Goal: Task Accomplishment & Management: Use online tool/utility

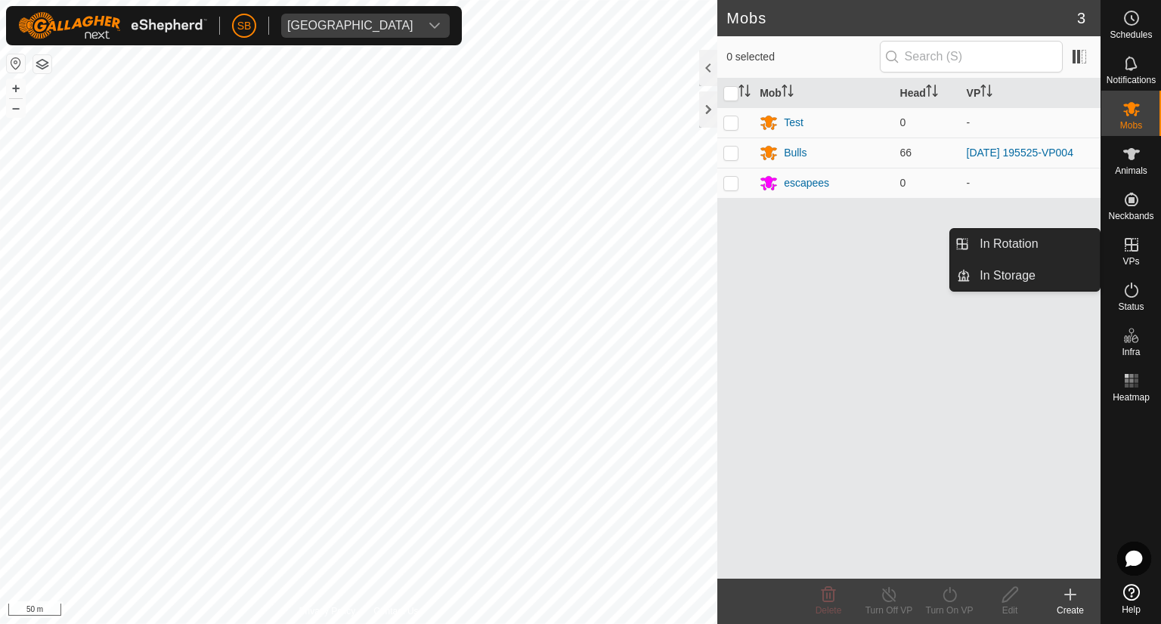
click at [1135, 250] on icon at bounding box center [1132, 245] width 14 height 14
click at [1049, 245] on link "In Rotation" at bounding box center [1034, 244] width 129 height 30
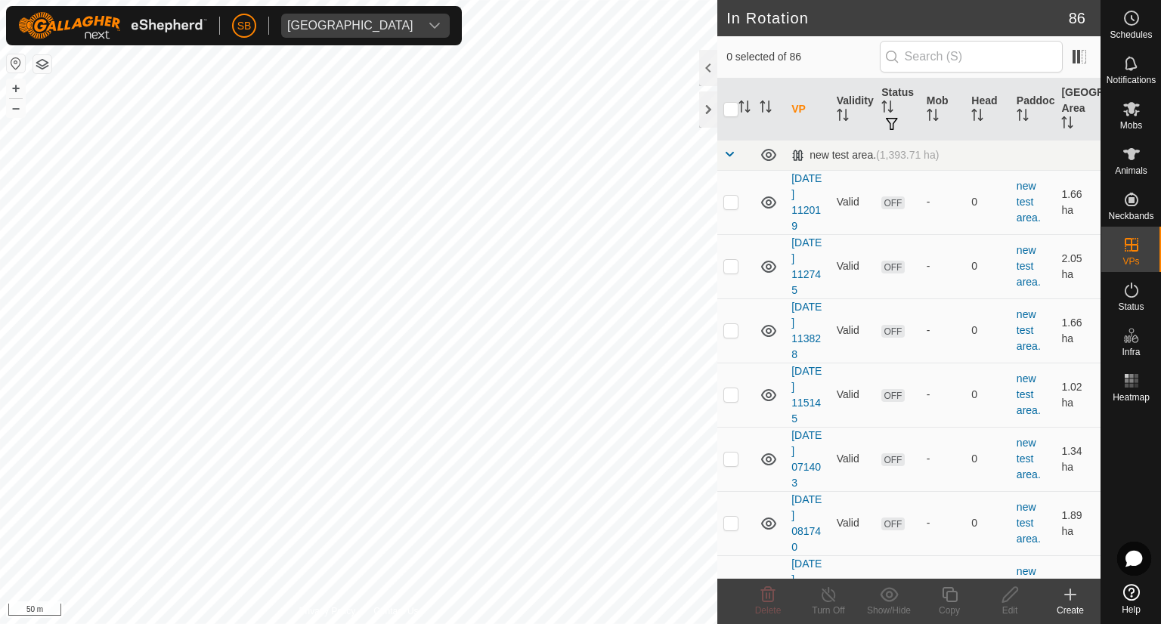
checkbox input "true"
click at [949, 594] on icon at bounding box center [949, 595] width 19 height 18
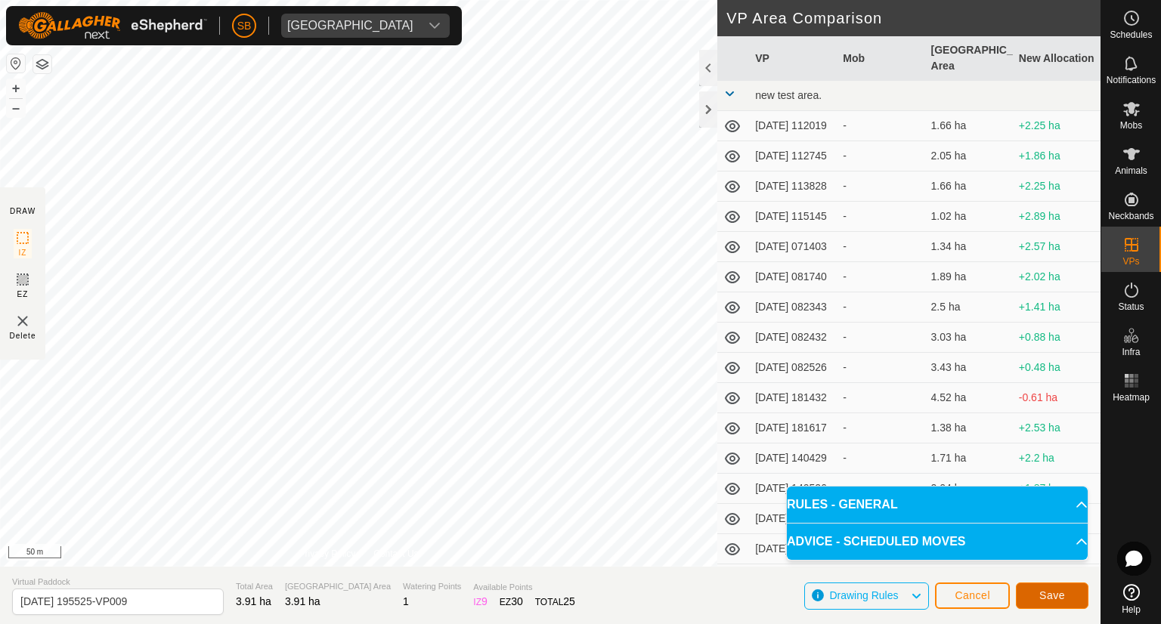
click at [1067, 591] on button "Save" at bounding box center [1052, 596] width 73 height 26
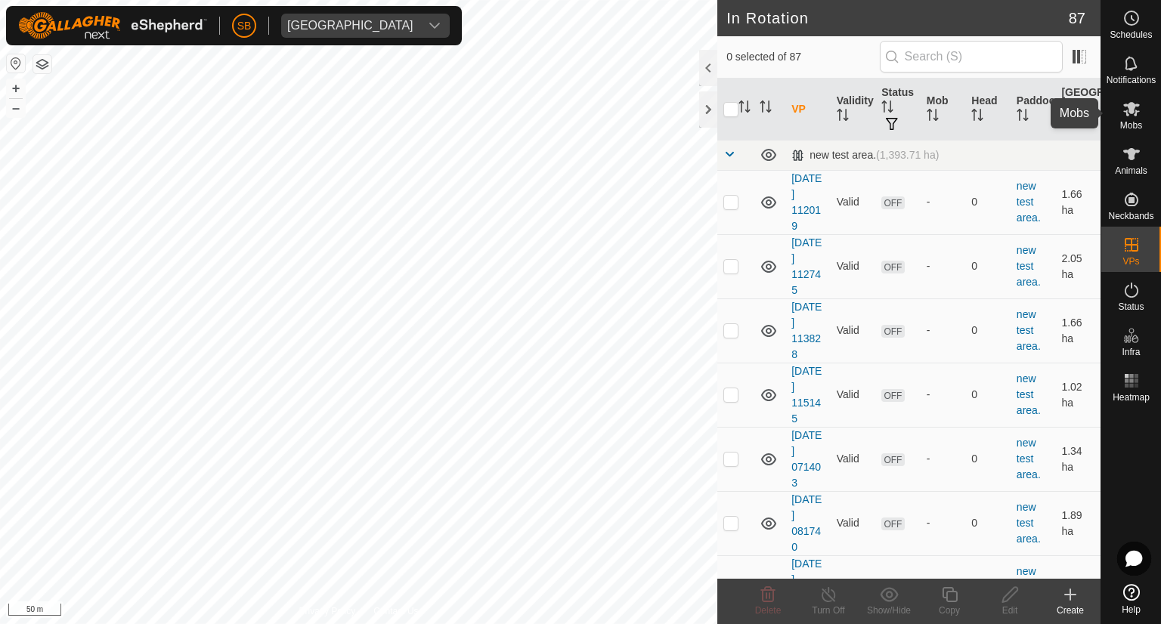
click at [1126, 107] on icon at bounding box center [1131, 109] width 18 height 18
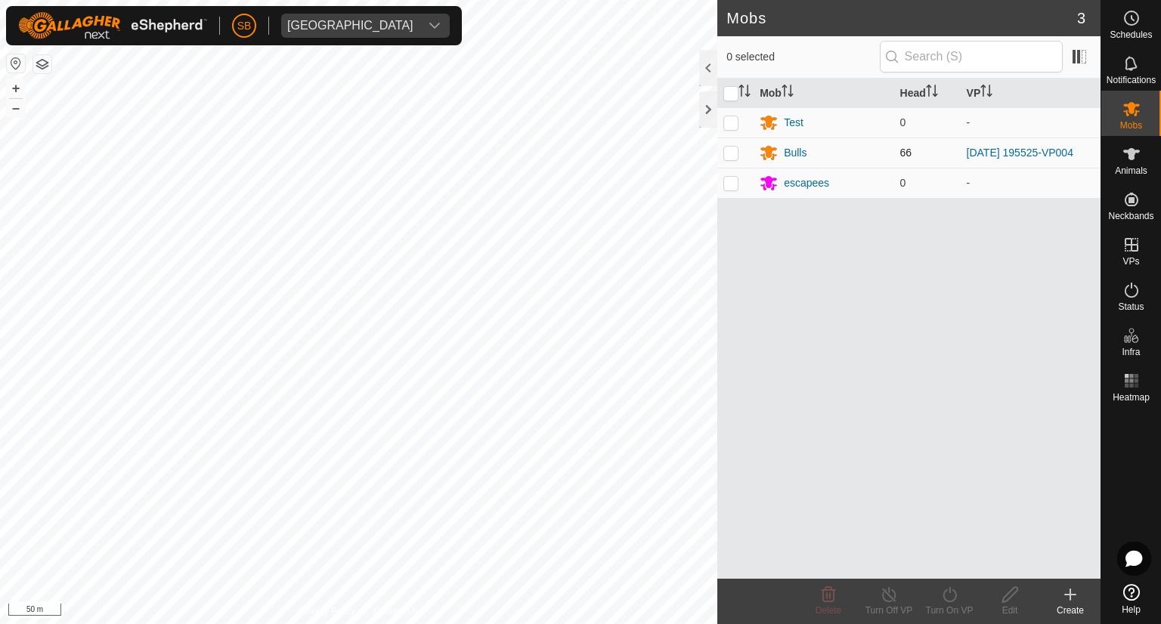
click at [726, 153] on p-checkbox at bounding box center [730, 153] width 15 height 12
checkbox input "true"
click at [946, 593] on icon at bounding box center [949, 595] width 19 height 18
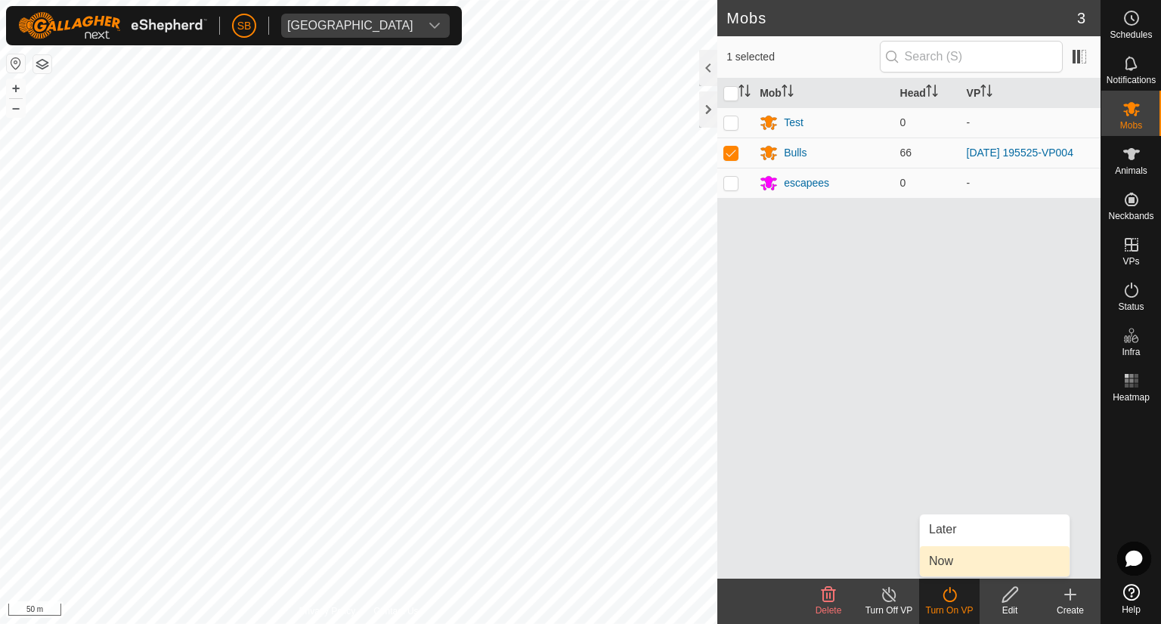
click at [940, 556] on link "Now" at bounding box center [995, 561] width 150 height 30
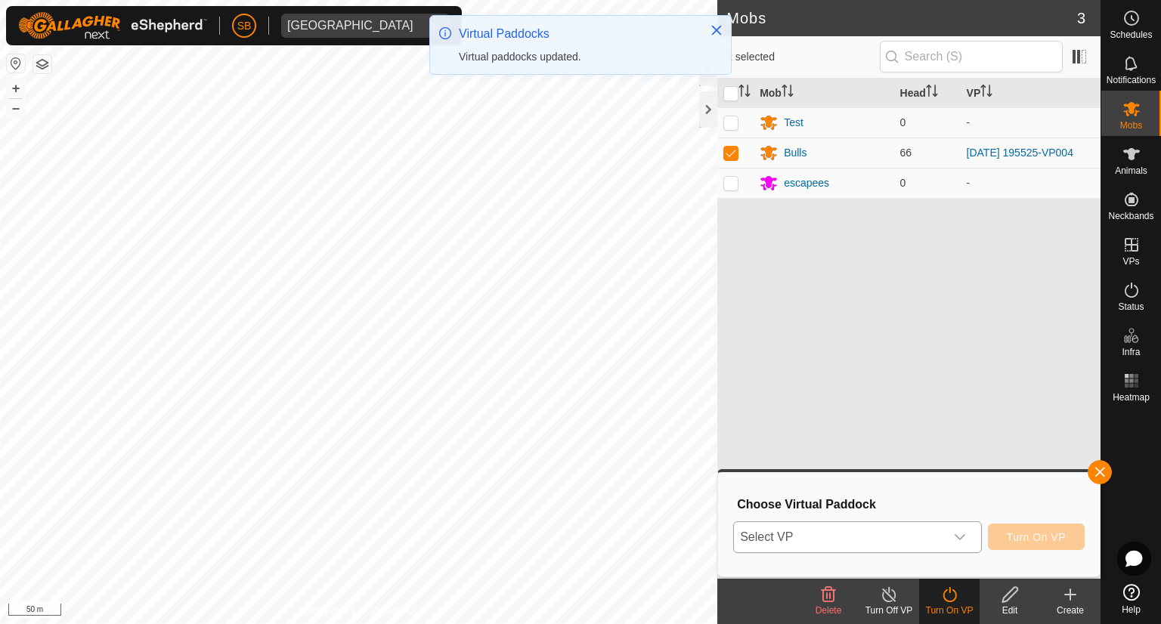
click at [952, 532] on div "dropdown trigger" at bounding box center [960, 537] width 30 height 30
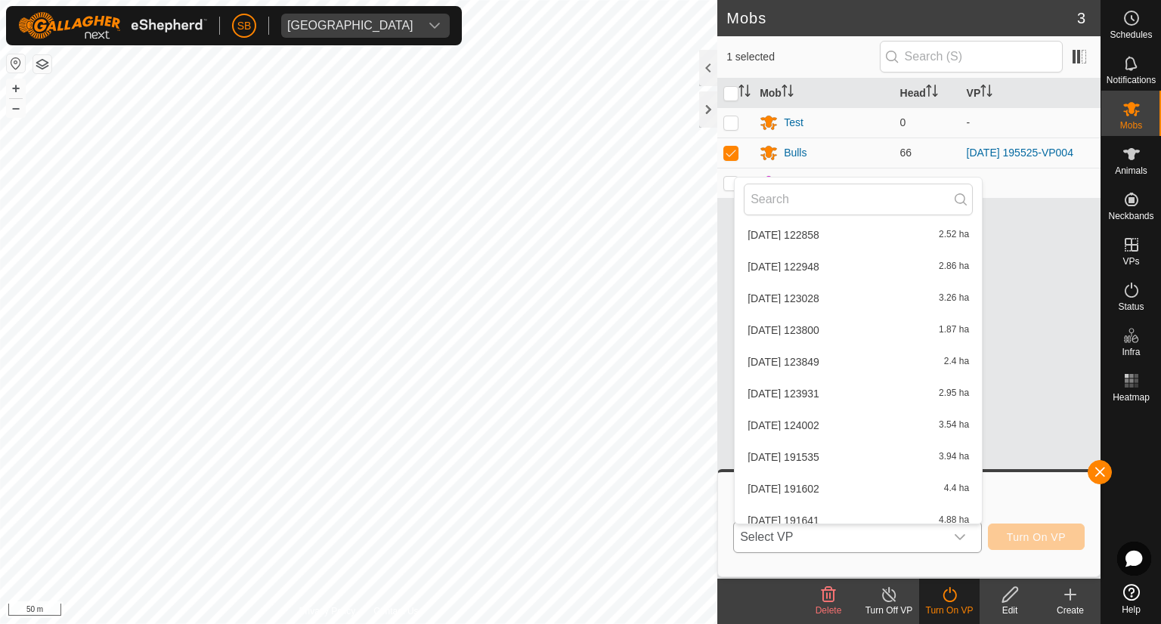
scroll to position [2493, 0]
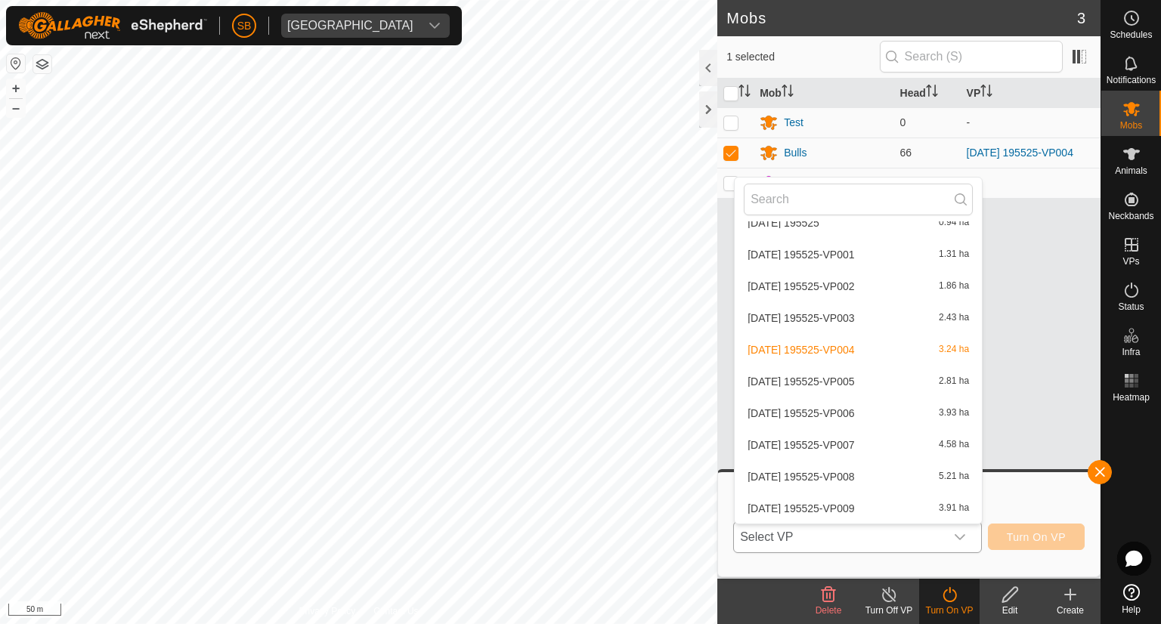
click at [877, 507] on li "[DATE] 195525-VP009 3.91 ha" at bounding box center [858, 509] width 247 height 30
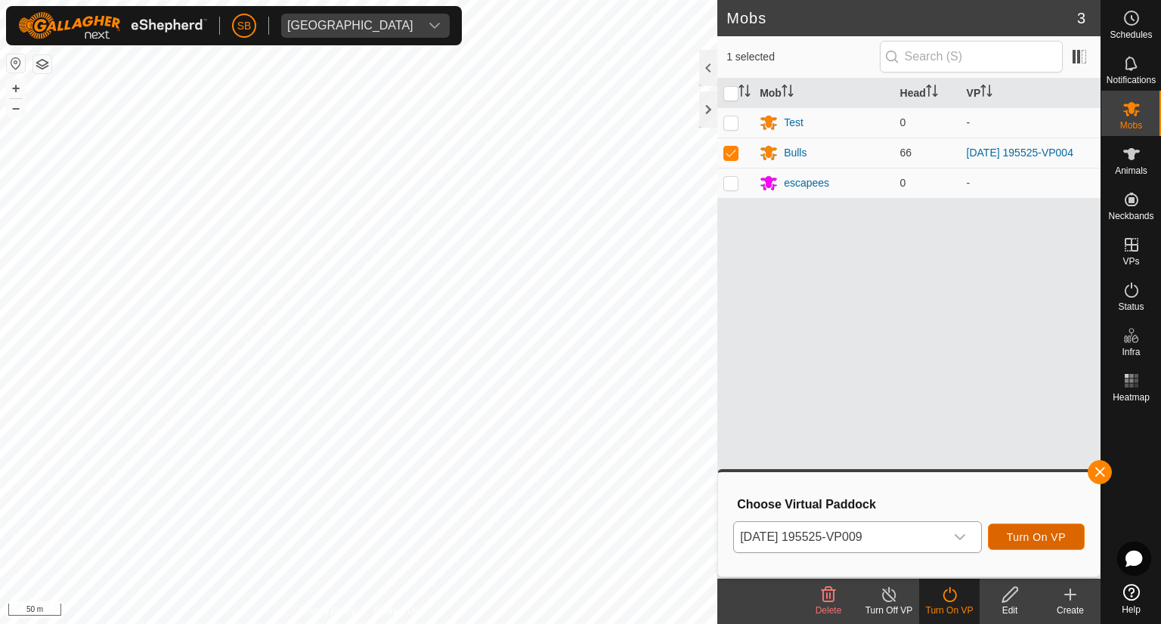
click at [1025, 529] on button "Turn On VP" at bounding box center [1036, 537] width 97 height 26
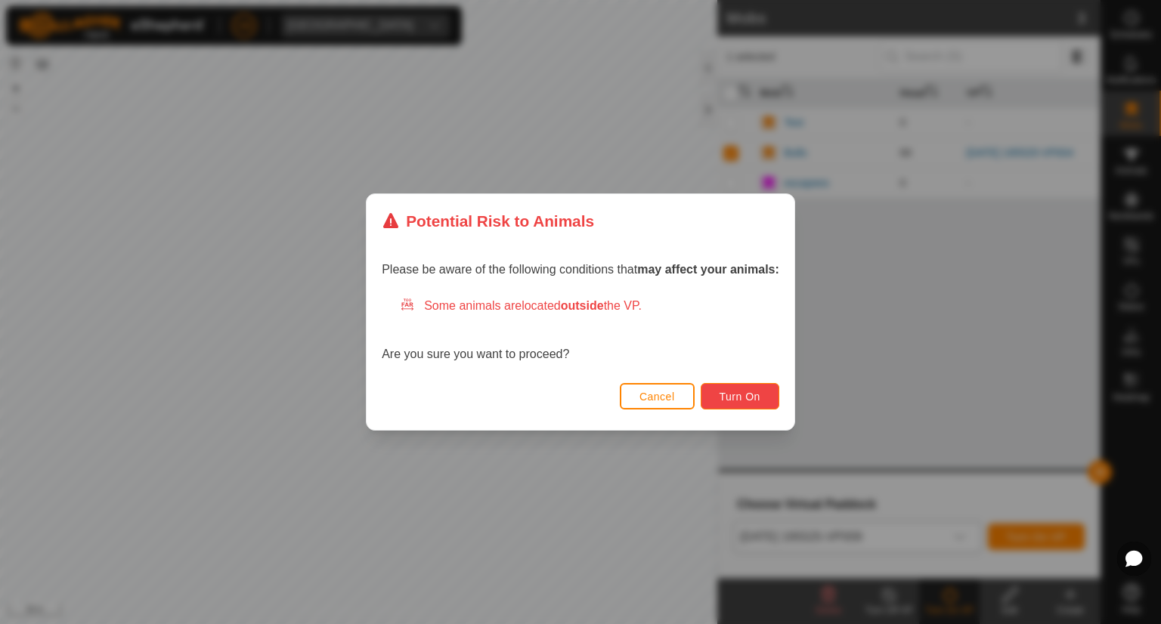
click at [747, 395] on span "Turn On" at bounding box center [740, 397] width 41 height 12
